Goal: Transaction & Acquisition: Purchase product/service

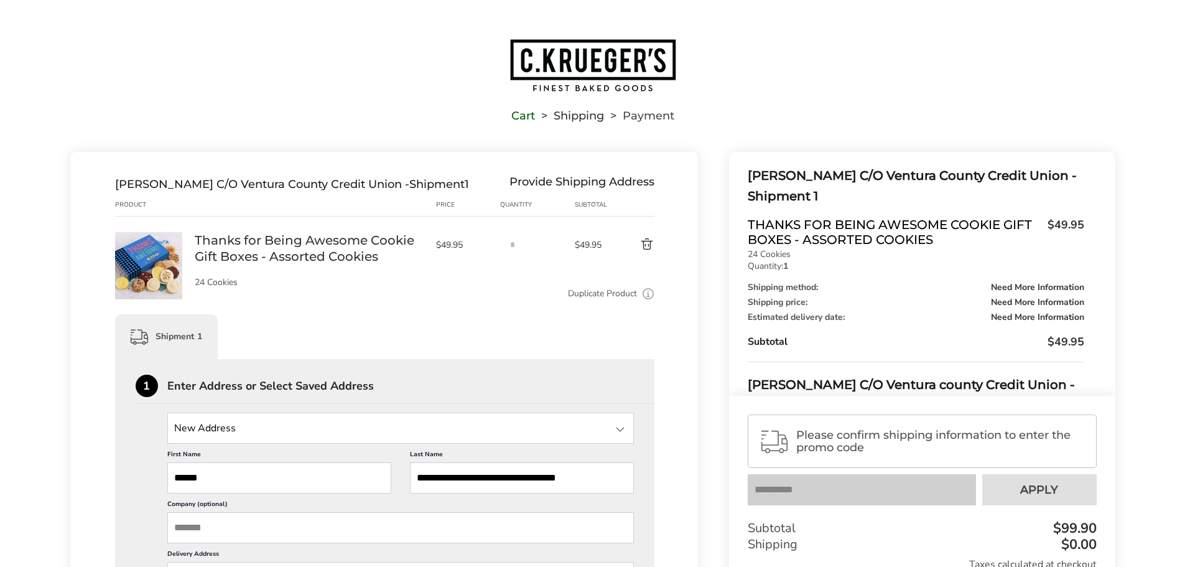
click at [576, 60] on img "Go to home page" at bounding box center [593, 65] width 168 height 55
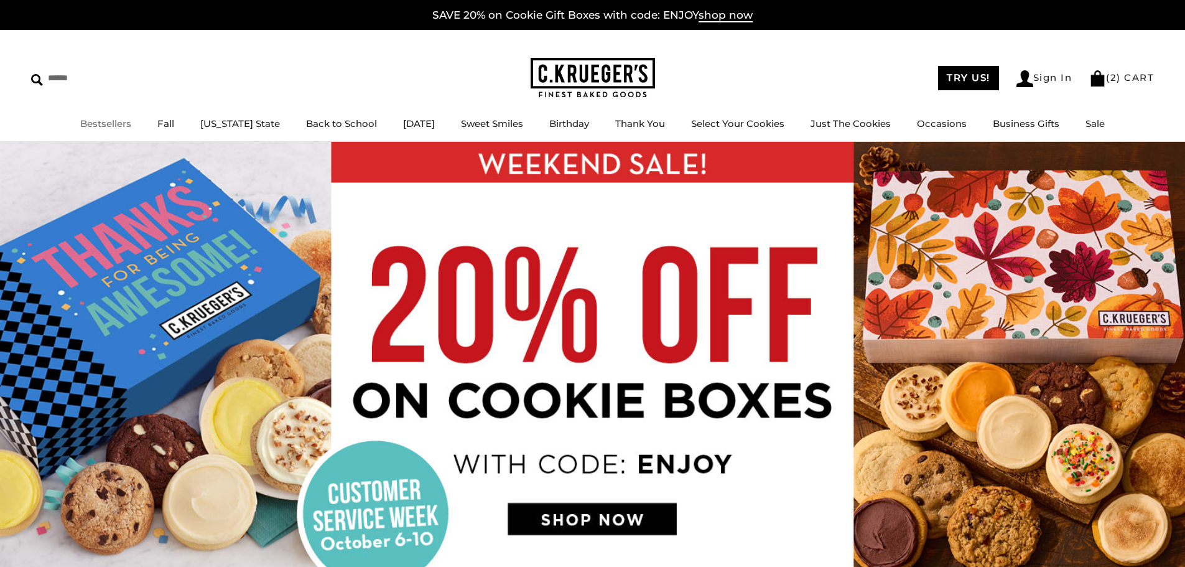
click at [121, 119] on link "Bestsellers" at bounding box center [105, 124] width 51 height 12
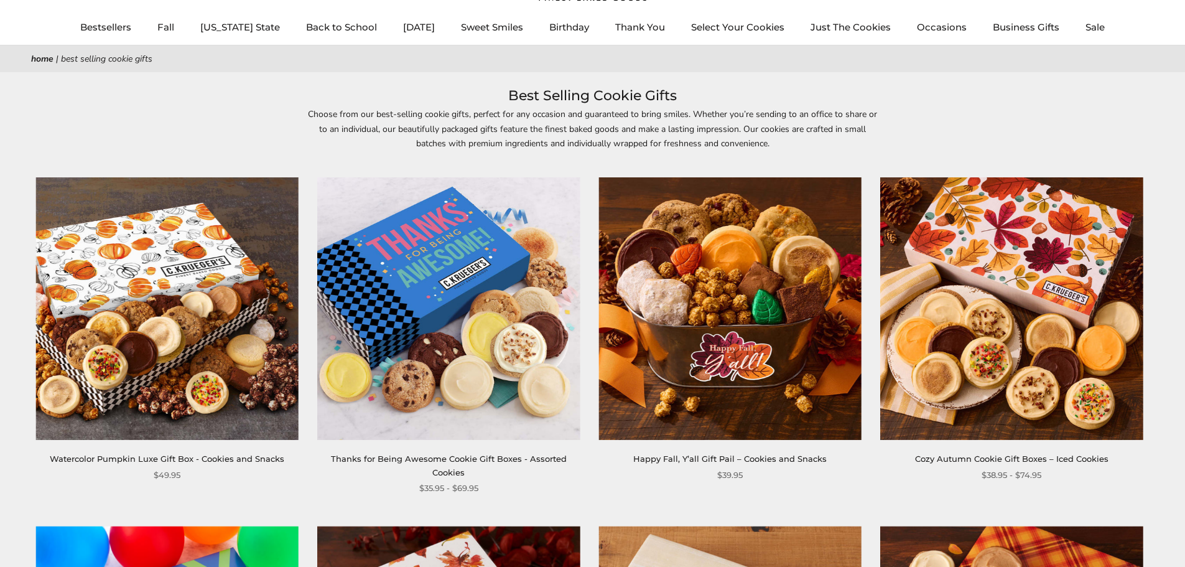
scroll to position [249, 0]
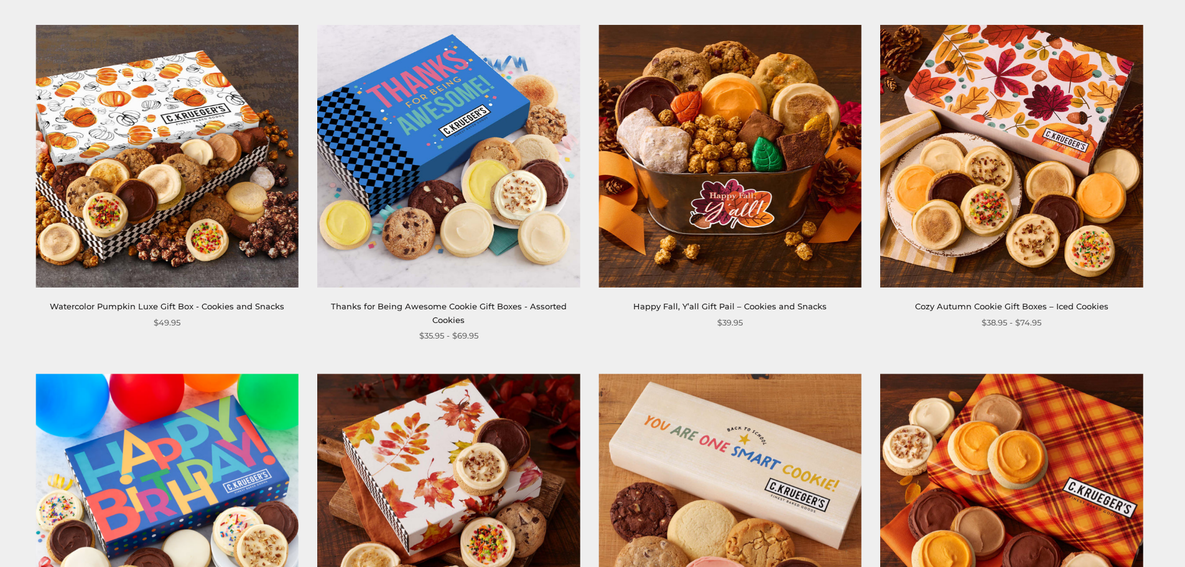
click at [245, 306] on link "Watercolor Pumpkin Luxe Gift Box - Cookies and Snacks" at bounding box center [167, 306] width 234 height 10
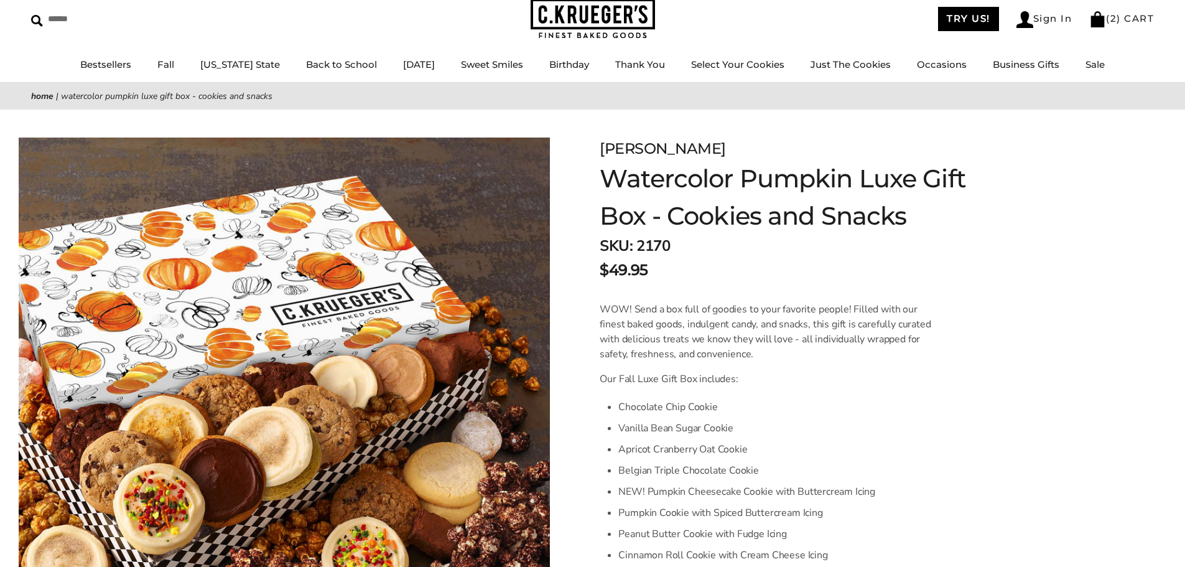
scroll to position [187, 0]
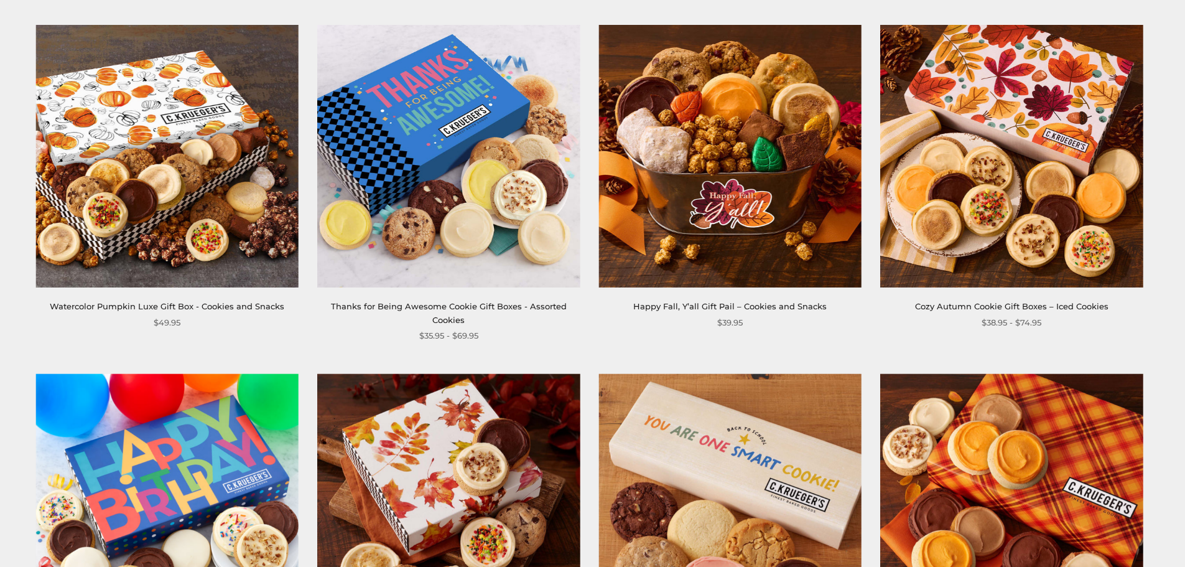
click at [482, 305] on link "Thanks for Being Awesome Cookie Gift Boxes - Assorted Cookies" at bounding box center [449, 312] width 236 height 23
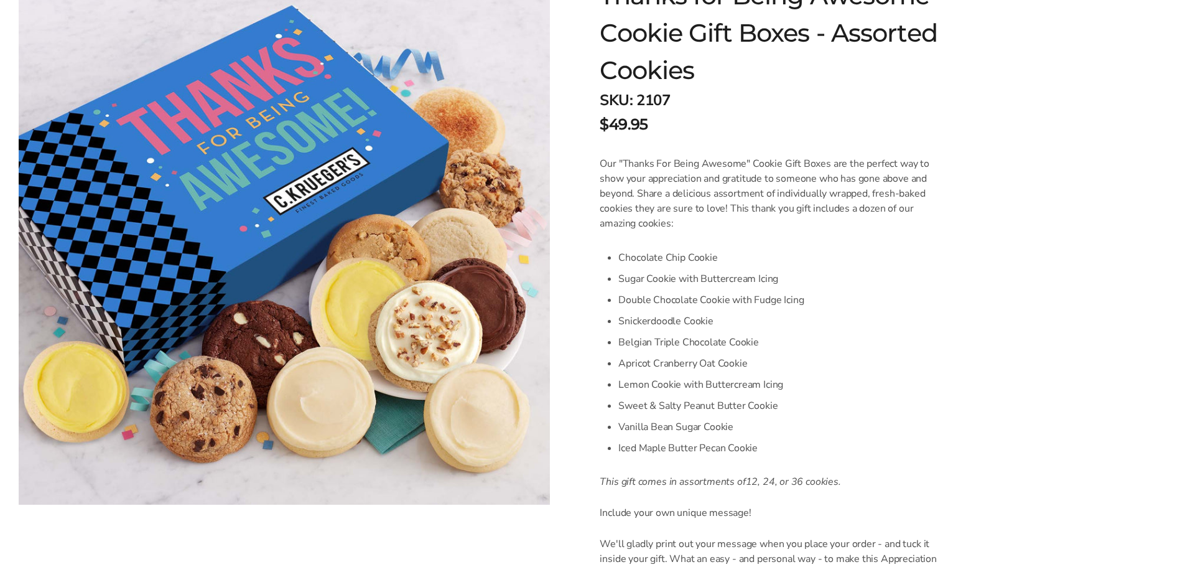
scroll to position [124, 0]
